Goal: Contribute content: Contribute content

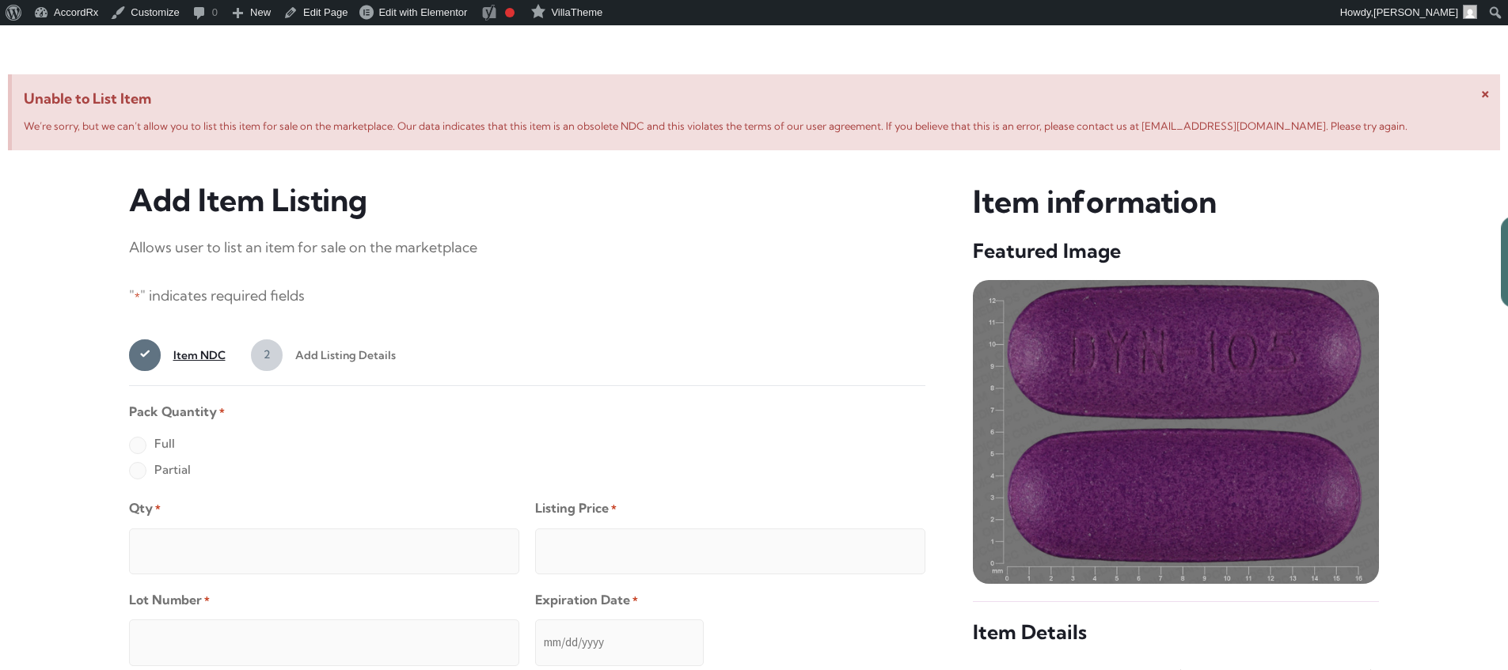
scroll to position [608, 0]
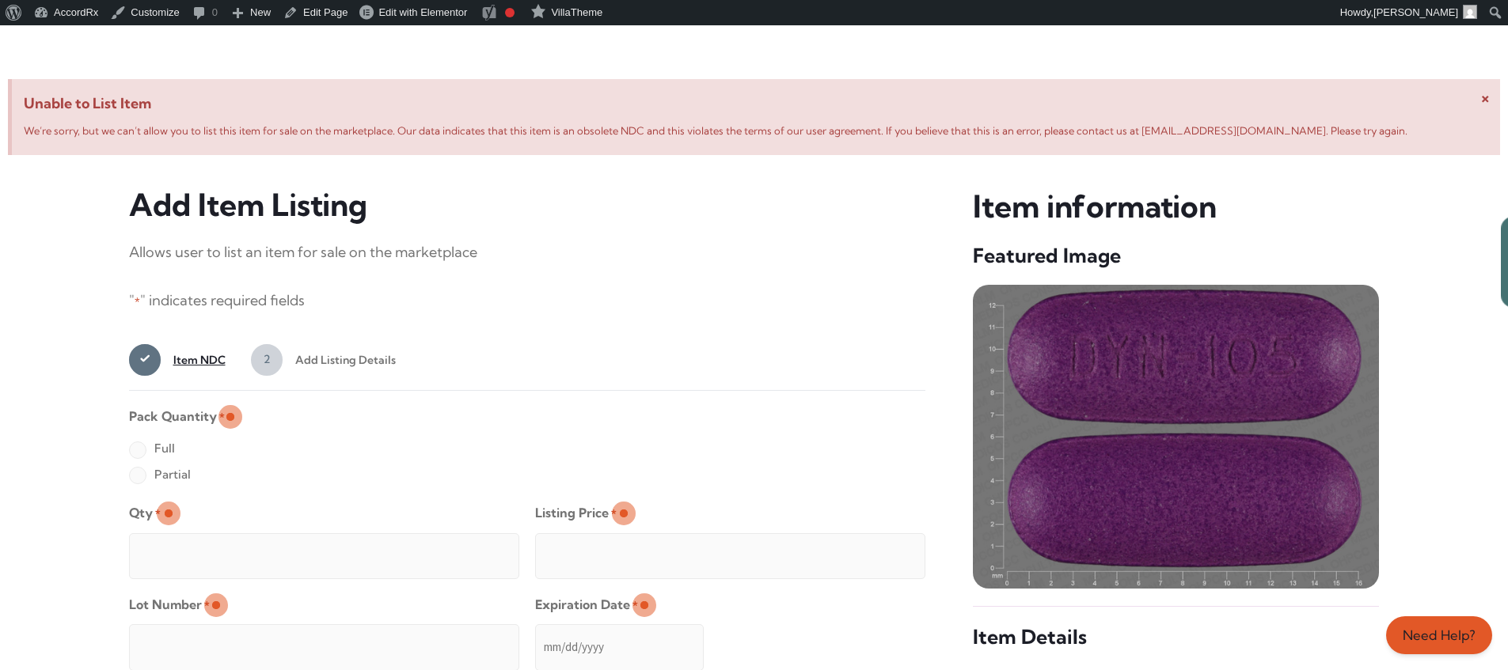
click at [137, 451] on label "Full" at bounding box center [152, 448] width 46 height 25
click at [0, 0] on input "Full" at bounding box center [0, 0] width 0 height 0
click at [188, 538] on input "Qty *" at bounding box center [324, 556] width 390 height 46
type input "2"
click at [881, 552] on input "Listing Price *" at bounding box center [730, 556] width 390 height 46
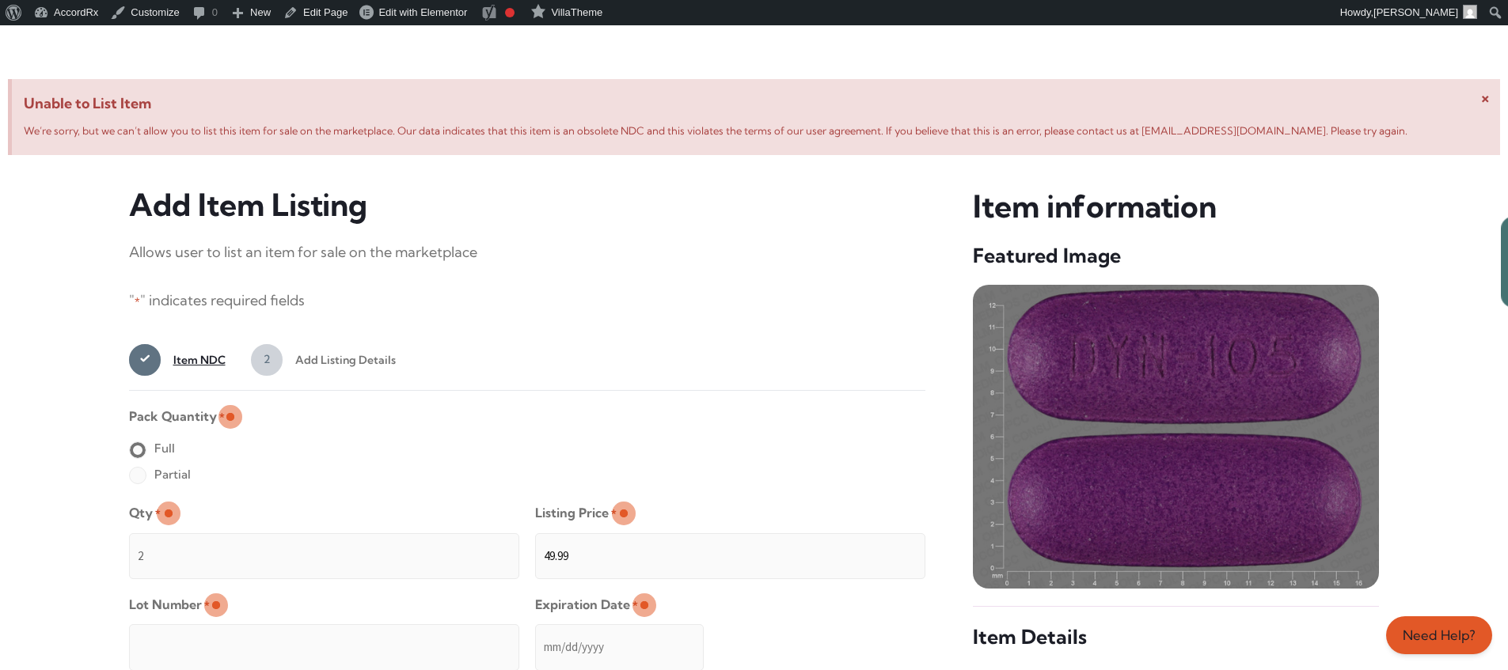
type input "49.99"
click at [427, 636] on input "Lot Number *" at bounding box center [324, 647] width 390 height 46
type input "TEST23456"
click at [536, 632] on input "Expiration Date *" at bounding box center [619, 647] width 169 height 46
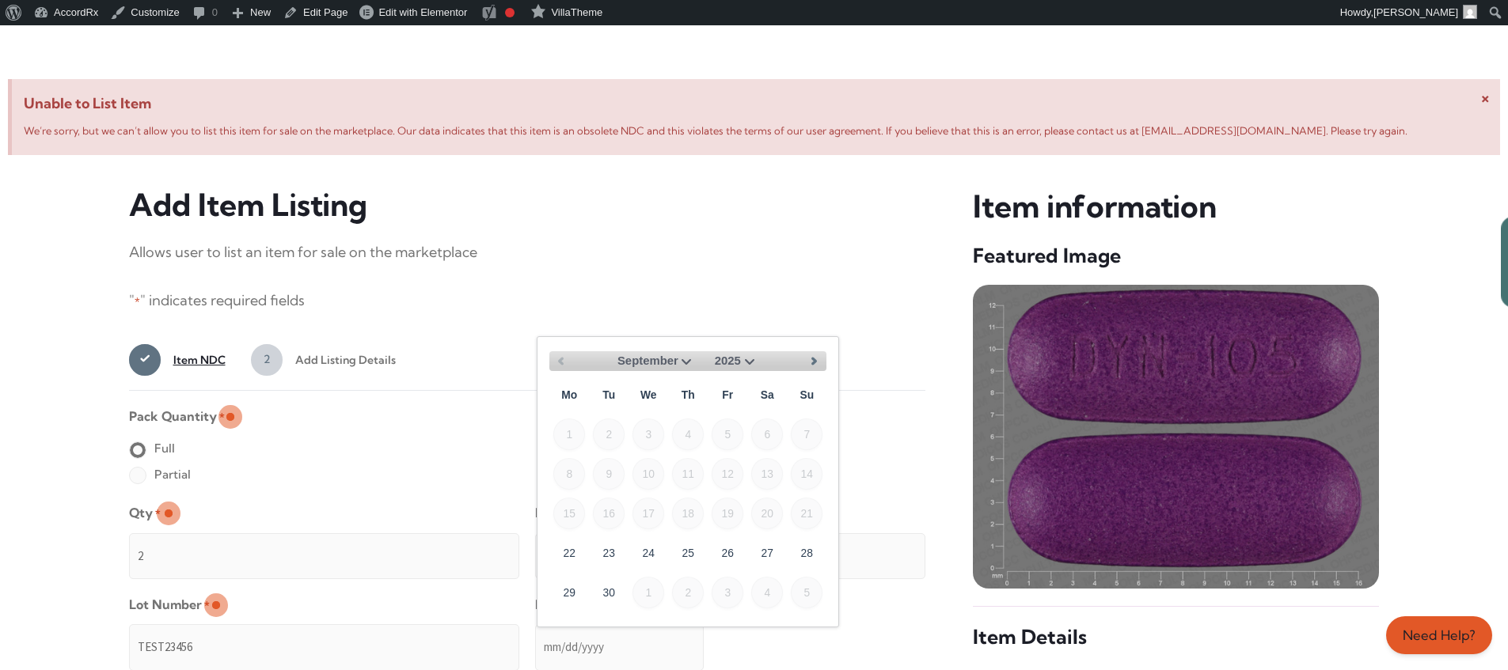
click at [681, 359] on select "September October November December" at bounding box center [656, 361] width 78 height 20
click at [616, 586] on link "30" at bounding box center [609, 592] width 32 height 32
type input "[DATE]"
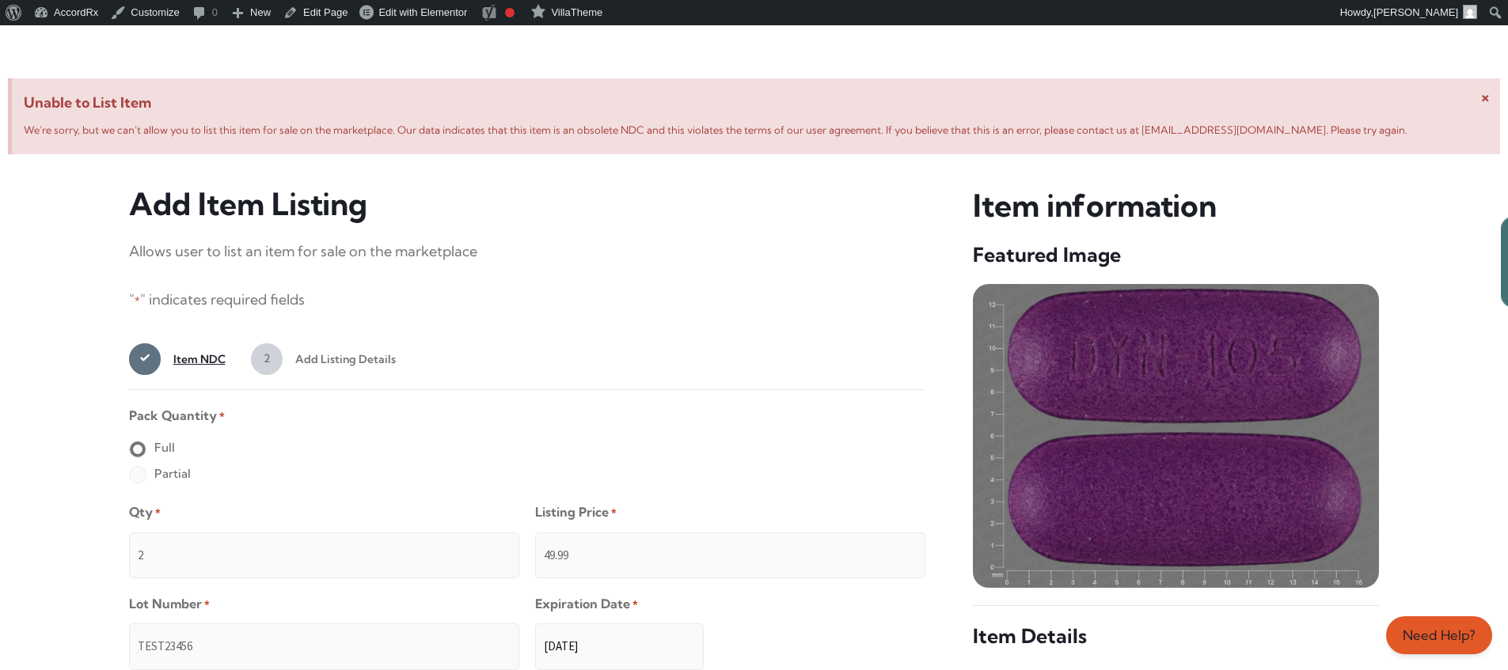
scroll to position [1264, 0]
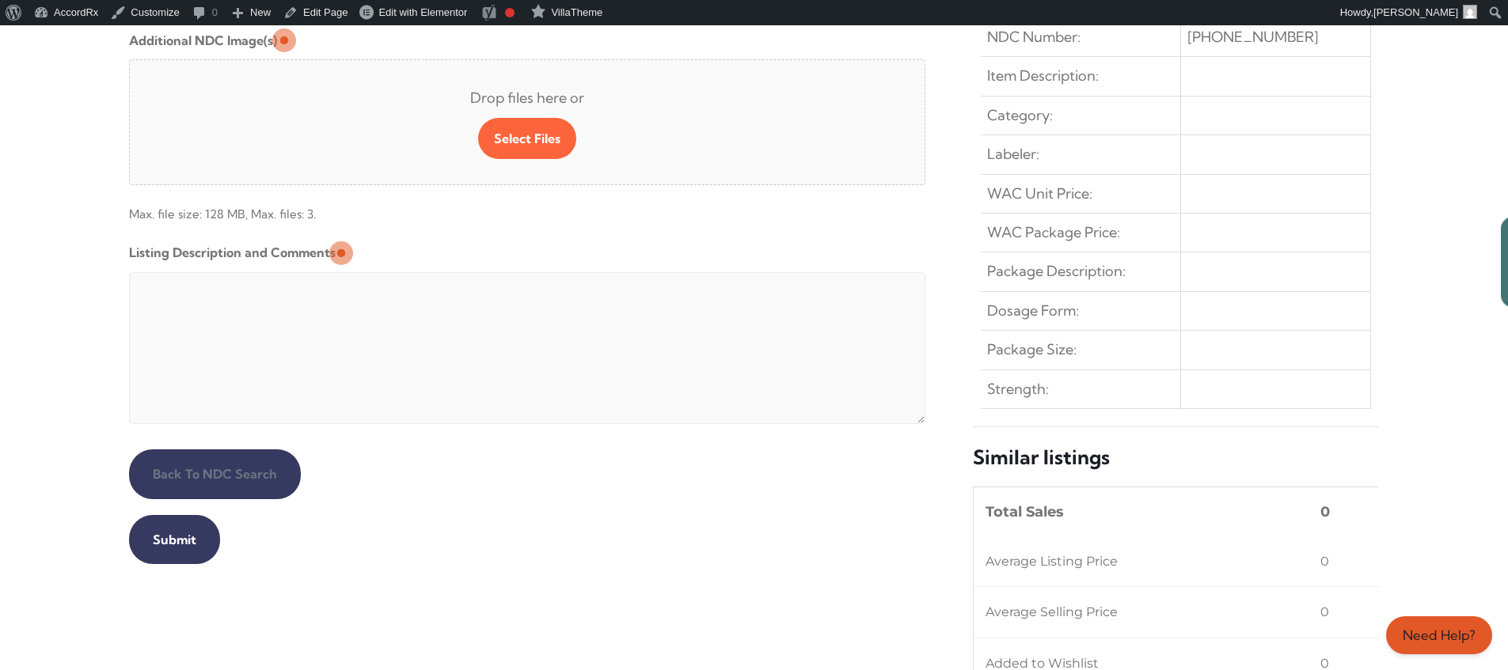
click at [512, 276] on textarea "Listing Description and Comments" at bounding box center [527, 348] width 797 height 152
type textarea "Automated Testing - list comment from [MEDICAL_DATA][DOMAIN_NAME]"
click at [172, 540] on input "Submit" at bounding box center [174, 539] width 91 height 49
